Goal: Task Accomplishment & Management: Use online tool/utility

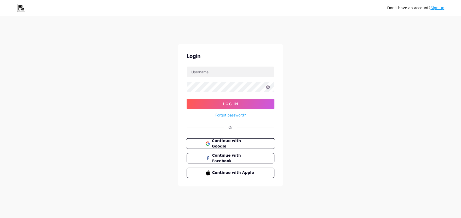
click at [261, 146] on button "Continue with Google" at bounding box center [230, 144] width 89 height 11
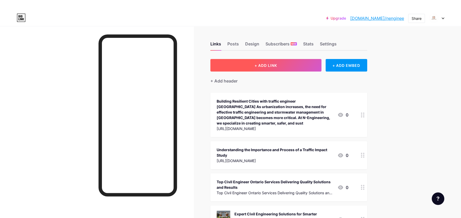
click at [281, 60] on button "+ ADD LINK" at bounding box center [265, 65] width 111 height 13
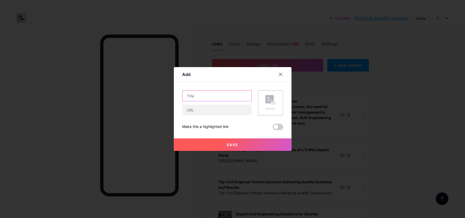
click at [217, 96] on input "text" at bounding box center [216, 96] width 69 height 10
paste input "Smart Stormwater Management Solutions for Safer, Greener Cities"
type input "Smart Stormwater Management Solutions for Safer, Greener Cities"
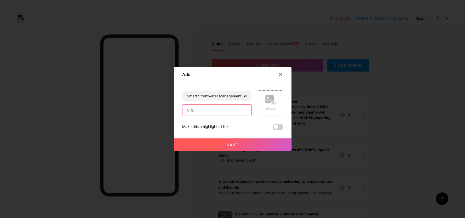
click at [212, 105] on input "text" at bounding box center [216, 110] width 69 height 10
paste input "https://nengineering24.hashnode.dev/stormwater-management-solutions-for-a-susta…"
type input "https://nengineering24.hashnode.dev/stormwater-management-solutions-for-a-susta…"
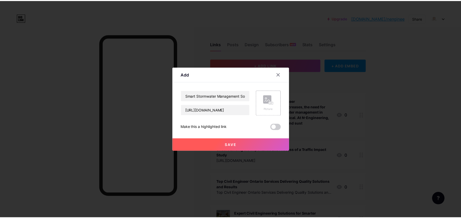
scroll to position [0, 0]
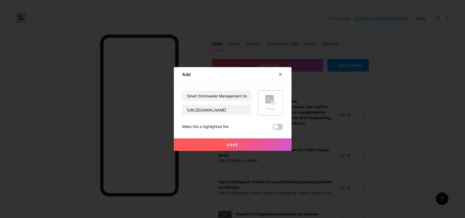
click at [232, 148] on button "Save" at bounding box center [233, 145] width 118 height 13
